Goal: Transaction & Acquisition: Purchase product/service

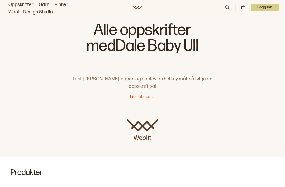
click at [145, 97] on p "Finn ut mer" at bounding box center [140, 97] width 21 height 6
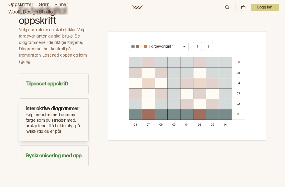
scroll to position [331, 0]
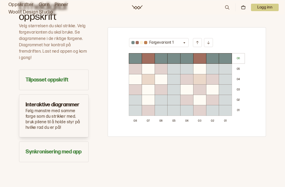
click at [72, 80] on h3 "Tilpasset oppskrift" at bounding box center [54, 79] width 56 height 7
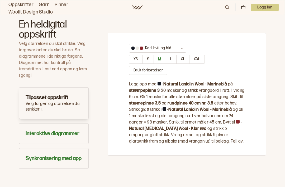
scroll to position [306, 0]
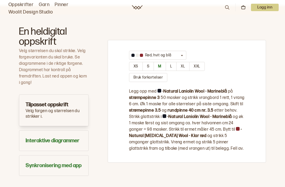
click at [171, 71] on button "L" at bounding box center [171, 66] width 11 height 9
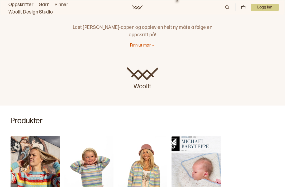
scroll to position [0, 0]
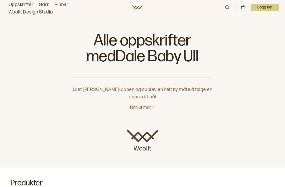
click at [153, 106] on icon at bounding box center [153, 106] width 2 height 3
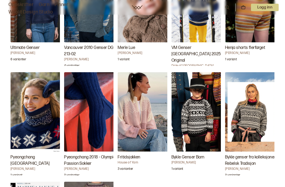
scroll to position [901, 0]
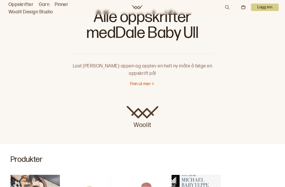
scroll to position [24, 0]
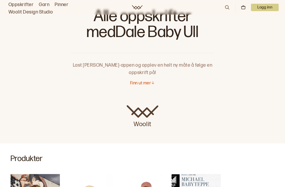
click at [15, 1] on link "Oppskrifter" at bounding box center [20, 4] width 25 height 7
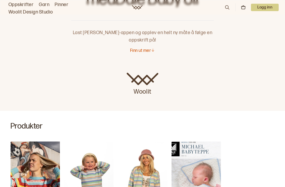
click at [148, 50] on p "Finn ut mer" at bounding box center [140, 51] width 21 height 6
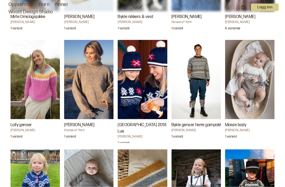
scroll to position [1381, 0]
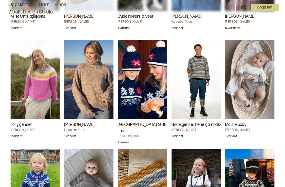
click at [95, 88] on img "Amber Genser" at bounding box center [90, 79] width 53 height 79
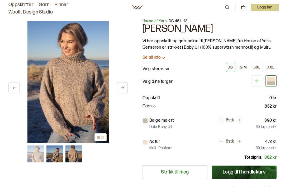
scroll to position [2, 0]
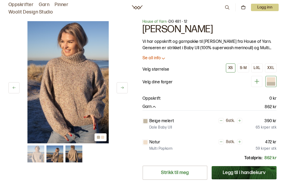
click at [260, 66] on div "L-XL" at bounding box center [257, 67] width 7 height 5
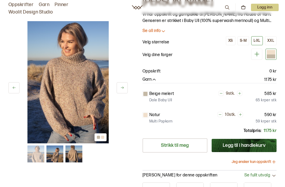
scroll to position [64, 0]
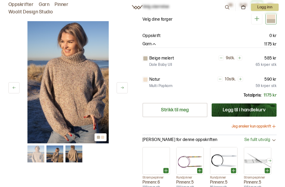
click at [272, 128] on icon at bounding box center [273, 126] width 5 height 5
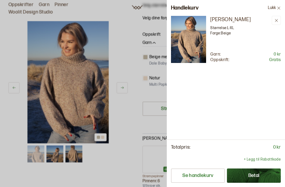
scroll to position [10, 0]
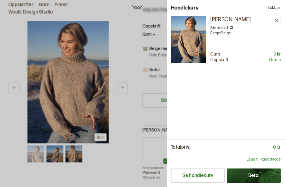
click at [137, 111] on div at bounding box center [142, 93] width 285 height 187
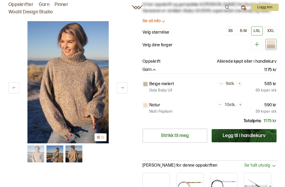
scroll to position [37, 0]
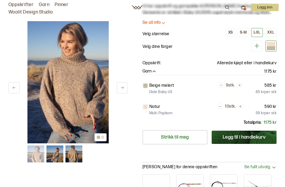
click at [244, 137] on button "Legg til i handlekurv" at bounding box center [244, 136] width 65 height 13
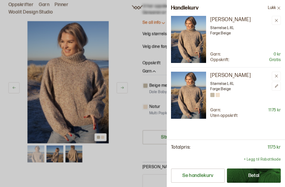
click at [251, 171] on button "Betal" at bounding box center [254, 175] width 54 height 14
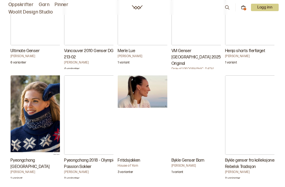
scroll to position [910, 0]
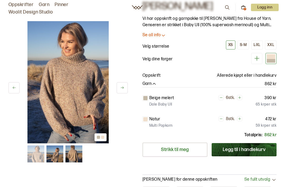
scroll to position [29, 0]
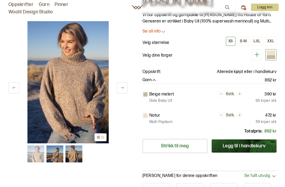
click at [256, 38] on button "L-XL" at bounding box center [257, 41] width 12 height 9
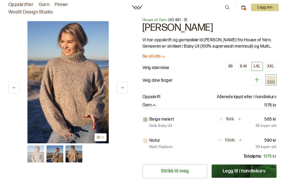
scroll to position [2, 0]
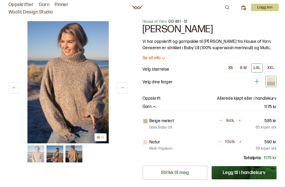
click at [241, 5] on icon at bounding box center [243, 7] width 5 height 5
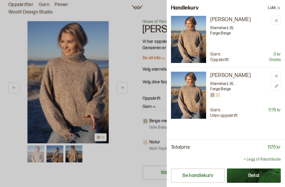
click at [279, 76] on button at bounding box center [276, 76] width 9 height 9
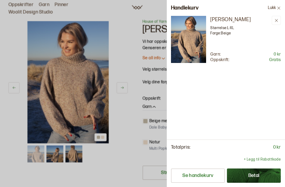
click at [262, 177] on button "Betal" at bounding box center [254, 175] width 54 height 14
